Goal: Find specific page/section: Find specific page/section

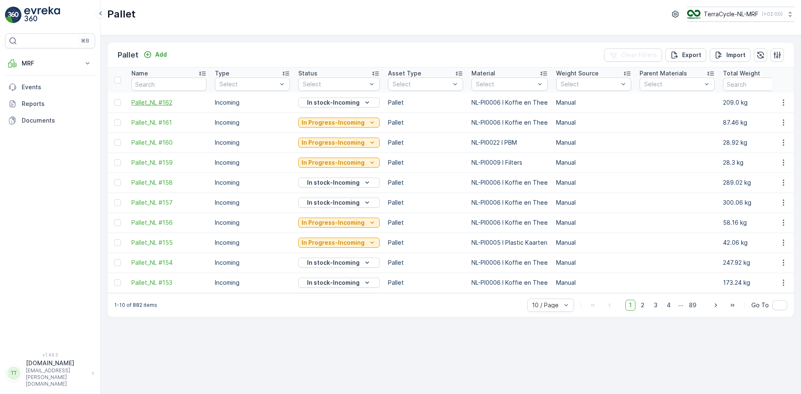
click at [146, 100] on span "Pallet_NL #162" at bounding box center [168, 102] width 75 height 8
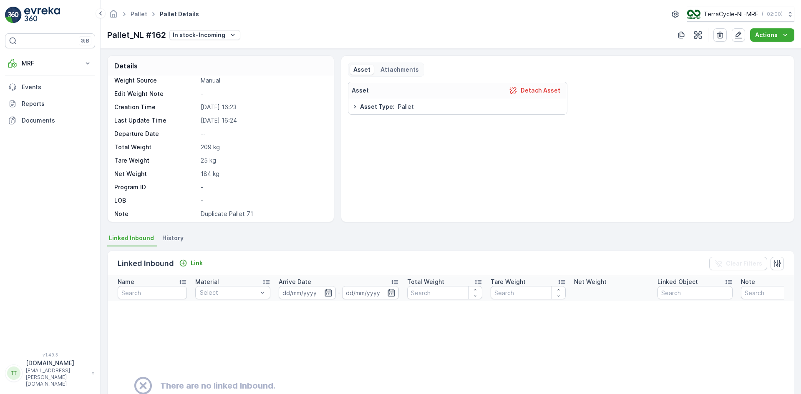
scroll to position [50, 0]
click at [136, 15] on link "Pallet" at bounding box center [139, 13] width 17 height 7
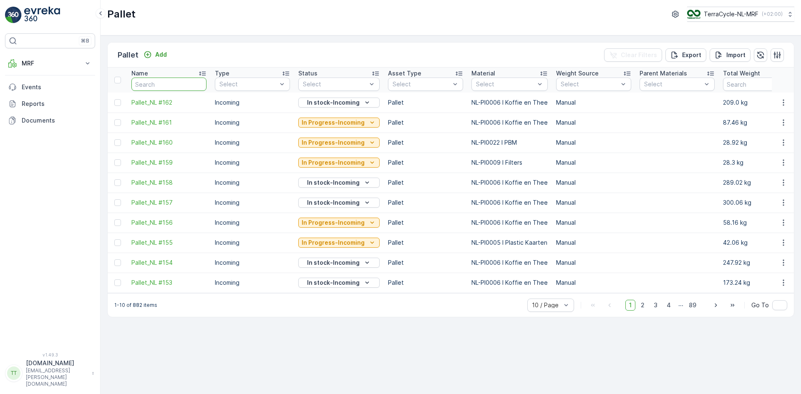
click at [151, 84] on input "text" at bounding box center [168, 84] width 75 height 13
type input "71"
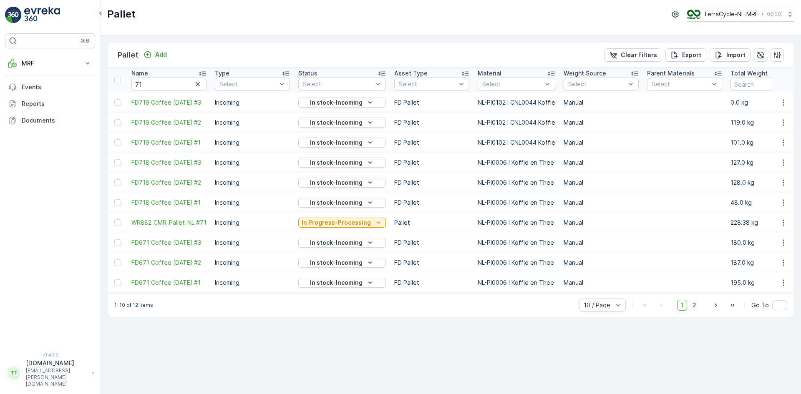
click at [205, 71] on icon at bounding box center [202, 73] width 8 height 8
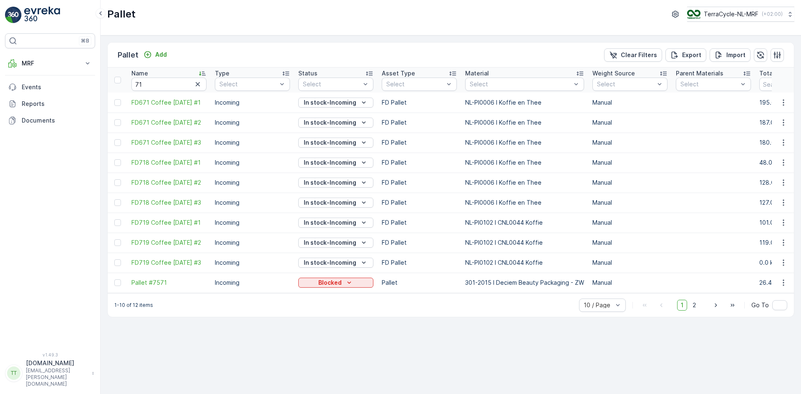
click at [205, 71] on icon at bounding box center [202, 73] width 8 height 8
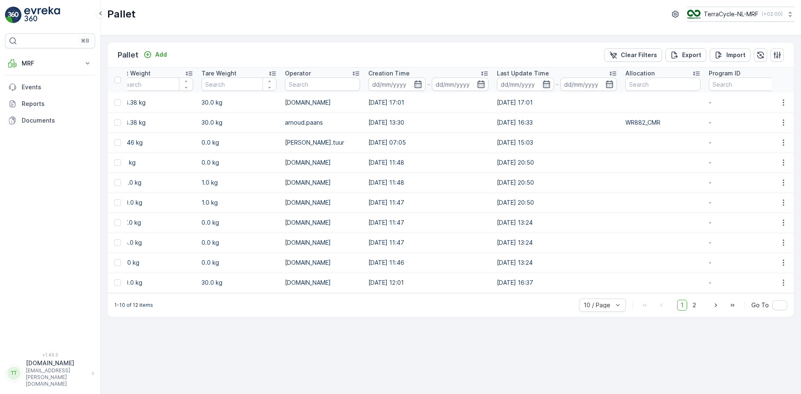
scroll to position [0, 738]
drag, startPoint x: 619, startPoint y: 124, endPoint x: 656, endPoint y: 126, distance: 36.7
click at [656, 126] on td "WR882_CMR" at bounding box center [661, 123] width 83 height 20
copy td "WR882_CMR"
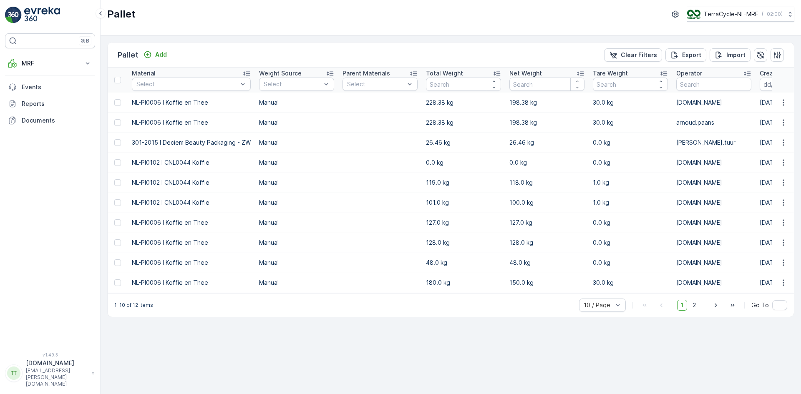
scroll to position [0, 0]
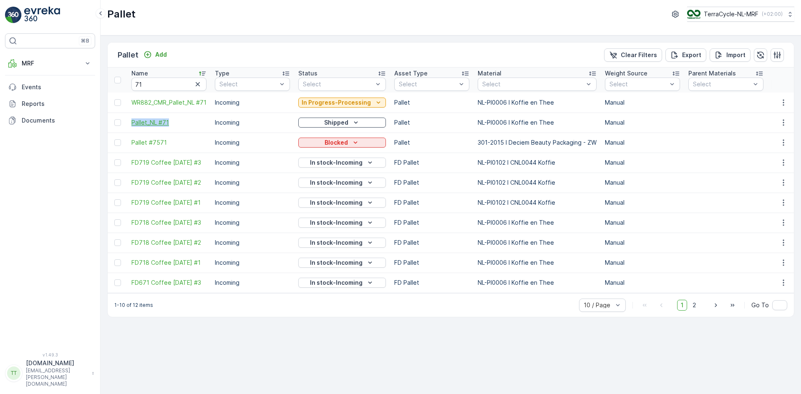
drag, startPoint x: 131, startPoint y: 122, endPoint x: 171, endPoint y: 126, distance: 39.8
click at [171, 126] on td "Pallet_NL #71" at bounding box center [168, 123] width 83 height 20
copy span "Pallet_NL #71"
